Goal: Information Seeking & Learning: Learn about a topic

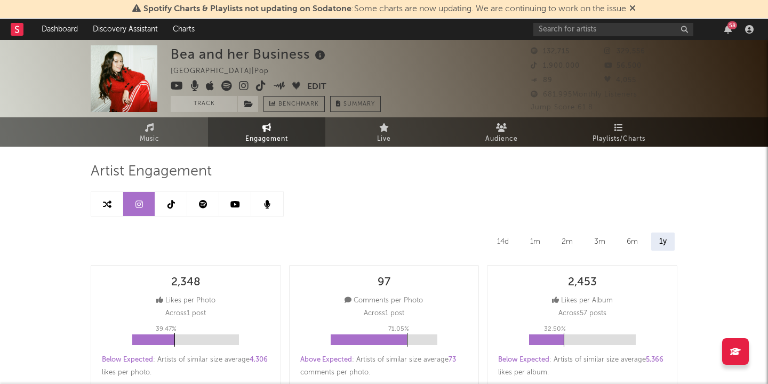
select select "6m"
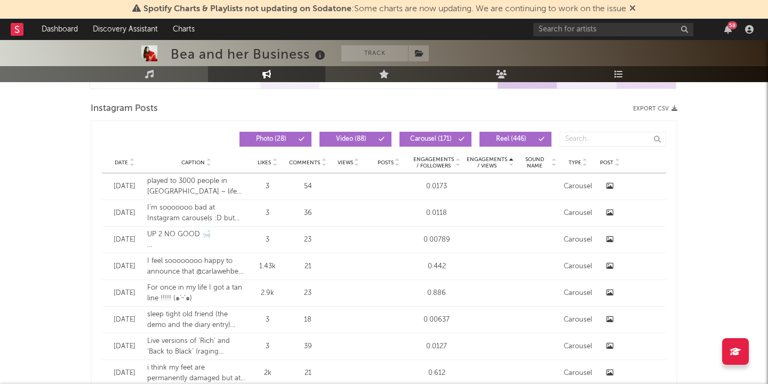
scroll to position [863, 0]
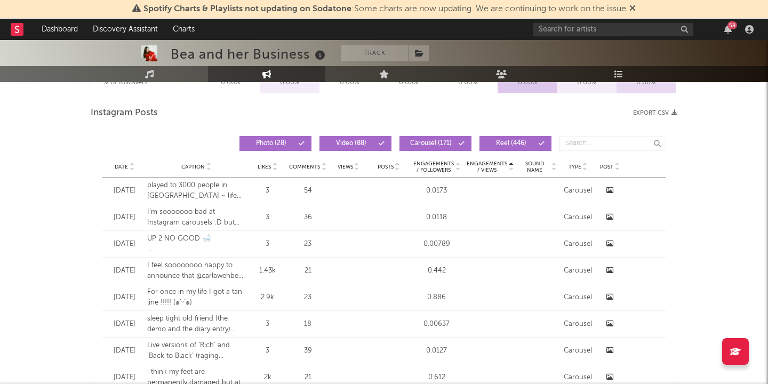
click at [513, 168] on icon at bounding box center [511, 169] width 5 height 4
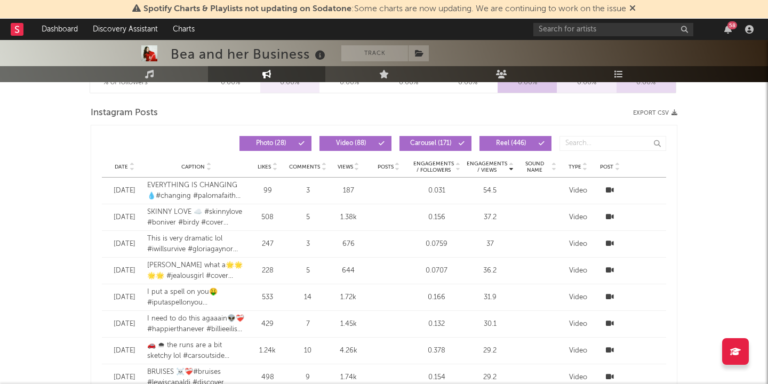
click at [512, 163] on icon at bounding box center [511, 165] width 5 height 4
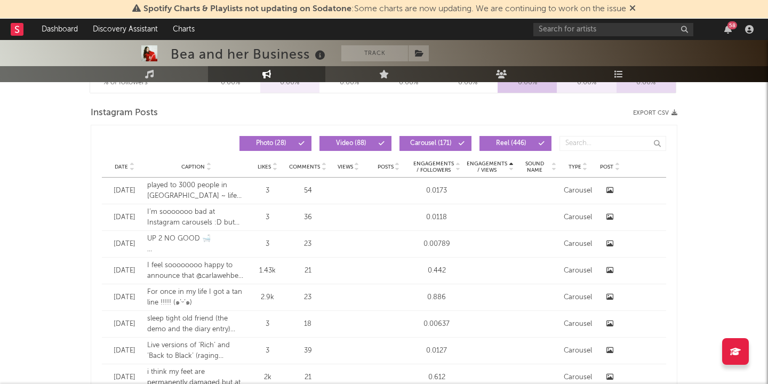
click at [441, 140] on span "Carousel ( 171 )" at bounding box center [430, 143] width 49 height 6
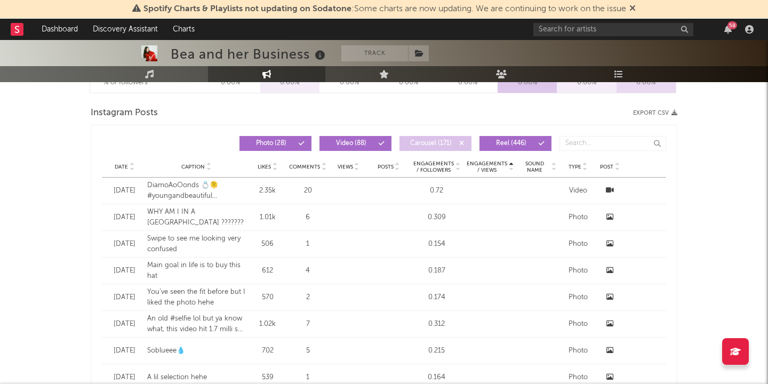
click at [371, 145] on span "Video ( 88 )" at bounding box center [350, 143] width 49 height 6
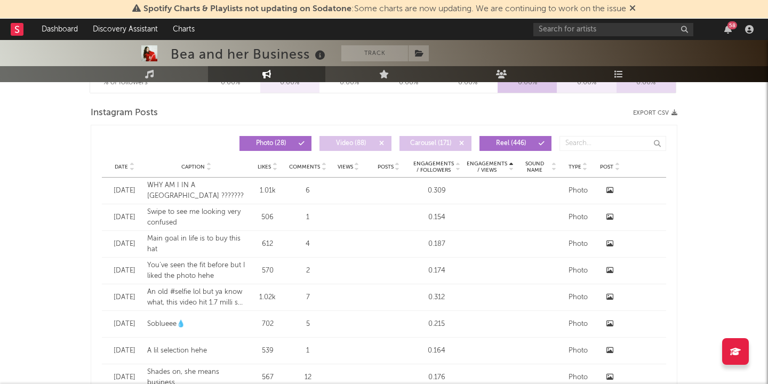
click at [294, 139] on button "Photo ( 28 )" at bounding box center [276, 143] width 72 height 15
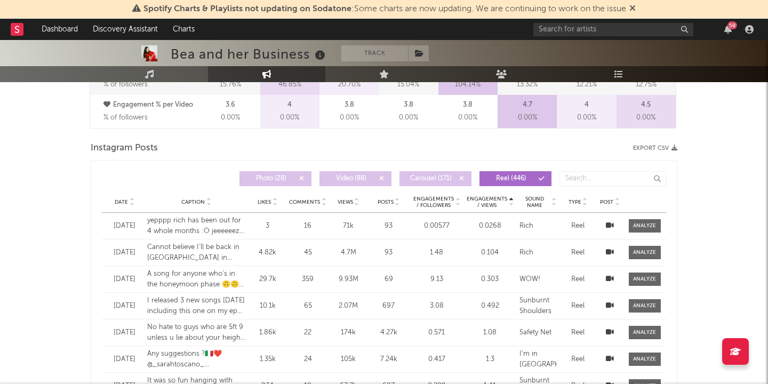
scroll to position [827, 0]
click at [131, 205] on icon at bounding box center [131, 205] width 5 height 4
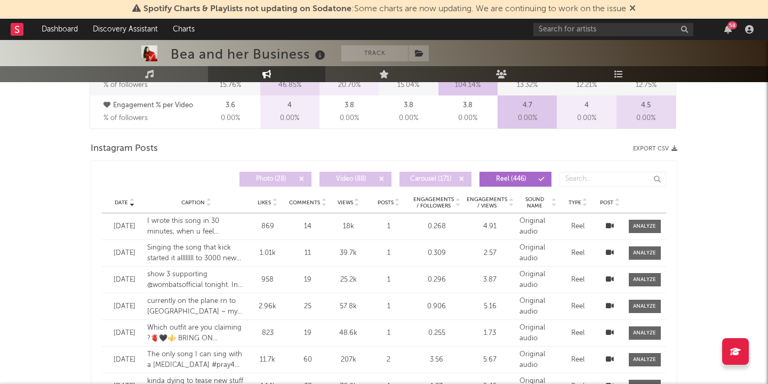
click at [458, 200] on icon at bounding box center [458, 200] width 5 height 4
click at [459, 200] on icon at bounding box center [458, 200] width 5 height 4
click at [513, 199] on icon at bounding box center [511, 200] width 5 height 4
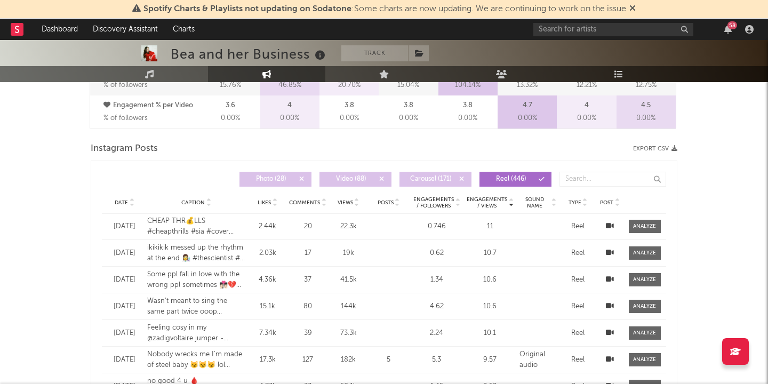
click at [511, 199] on icon at bounding box center [511, 200] width 5 height 4
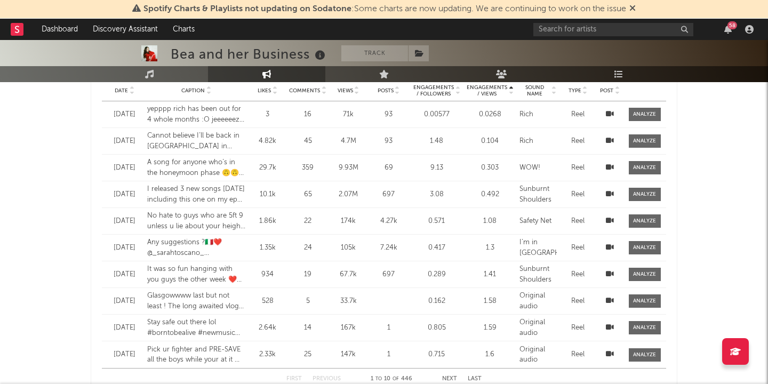
scroll to position [940, 0]
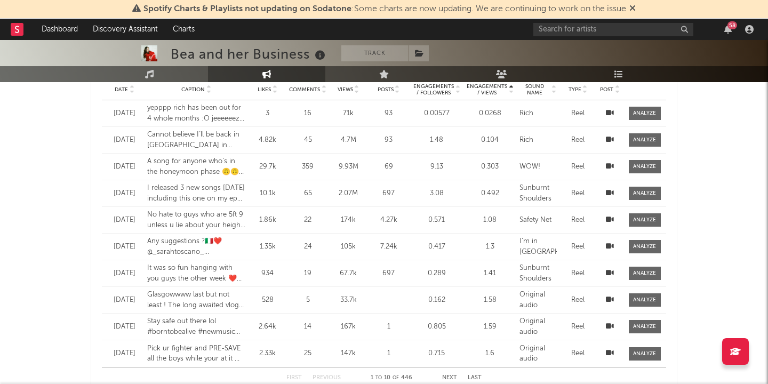
click at [610, 220] on icon at bounding box center [610, 219] width 8 height 7
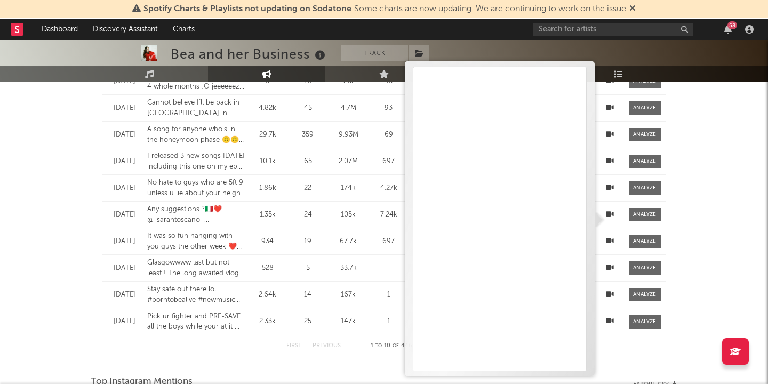
scroll to position [959, 0]
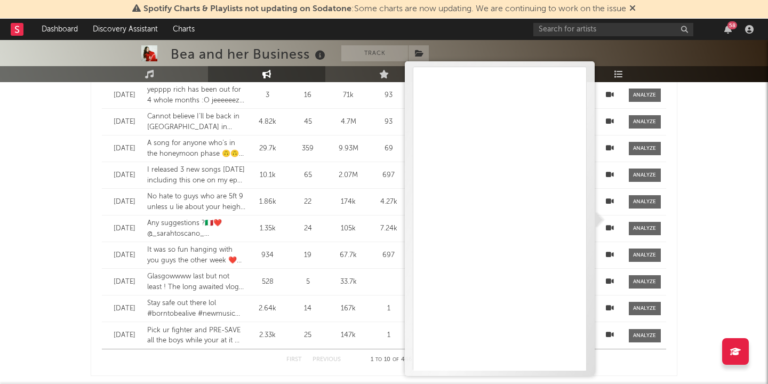
click at [60, 257] on div "Bea and her Business Track [GEOGRAPHIC_DATA] | Pop Edit Track Benchmark Summary…" at bounding box center [384, 83] width 768 height 2004
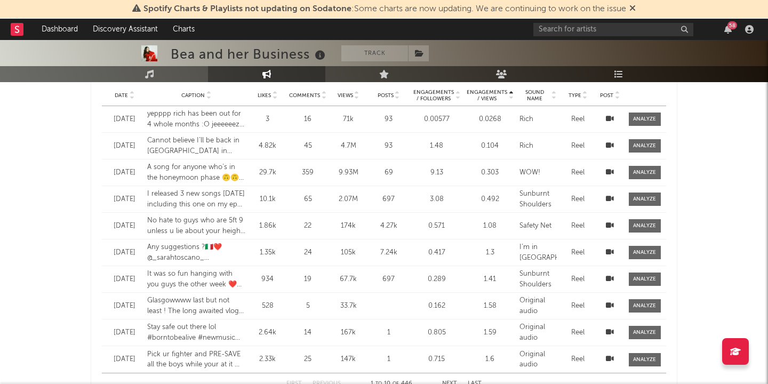
scroll to position [933, 0]
